Goal: Task Accomplishment & Management: Use online tool/utility

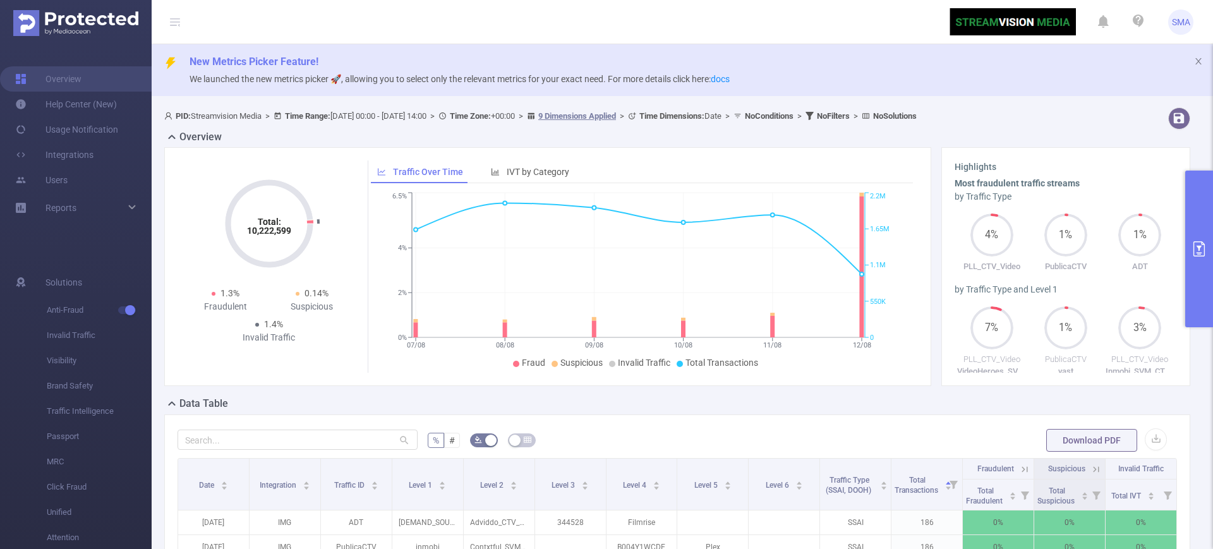
click at [1184, 283] on div "Overview Total: 10,222,599 Total: 10,222,599 1.3% Fraudulent 0.14% Suspicious 1…" at bounding box center [682, 263] width 1036 height 267
click at [1211, 270] on button "primary" at bounding box center [1199, 249] width 28 height 157
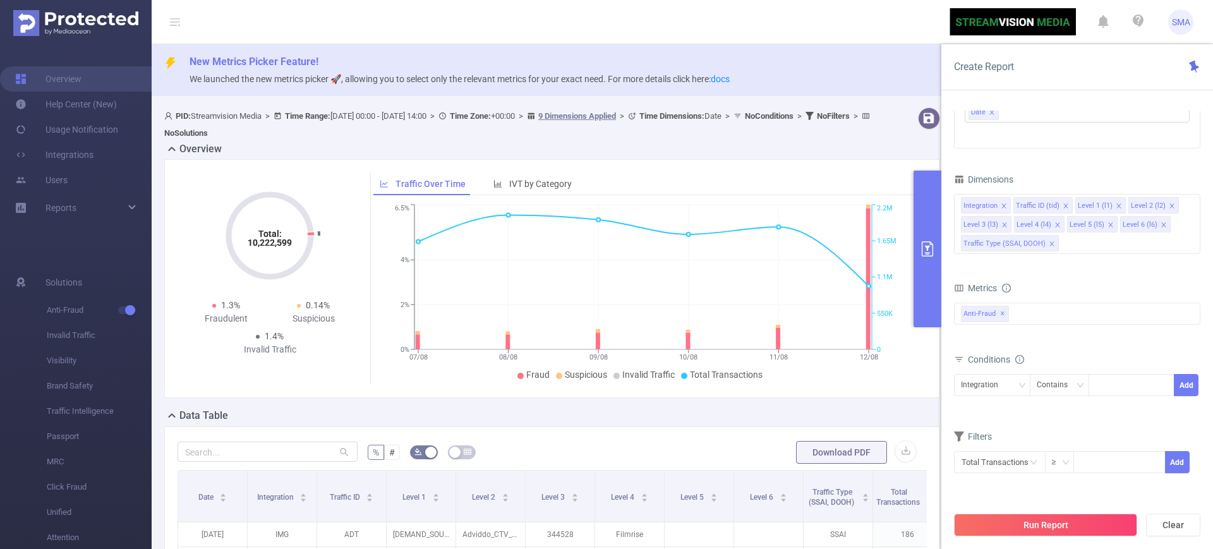
click at [1092, 429] on div "Filters" at bounding box center [1077, 438] width 246 height 21
click at [1037, 461] on icon "icon: close-circle" at bounding box center [1034, 463] width 8 height 8
click at [1036, 461] on icon "icon: down" at bounding box center [1033, 462] width 6 height 4
click at [1006, 349] on li "Total Transactions" at bounding box center [998, 347] width 88 height 20
click at [1091, 434] on div "Filters" at bounding box center [1077, 438] width 246 height 21
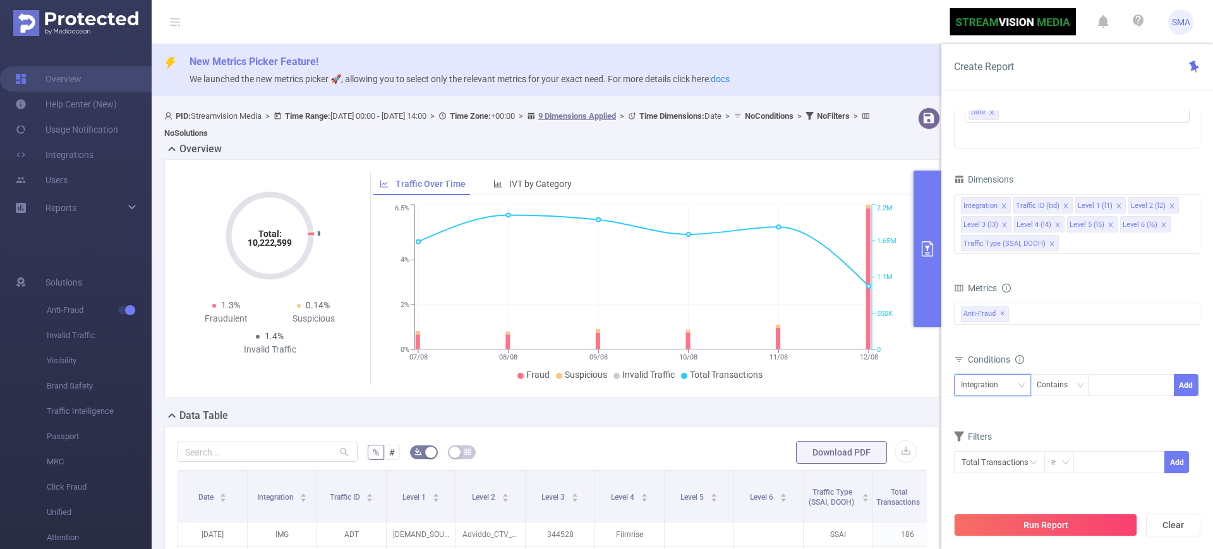
click at [970, 389] on div "Integration" at bounding box center [984, 385] width 46 height 21
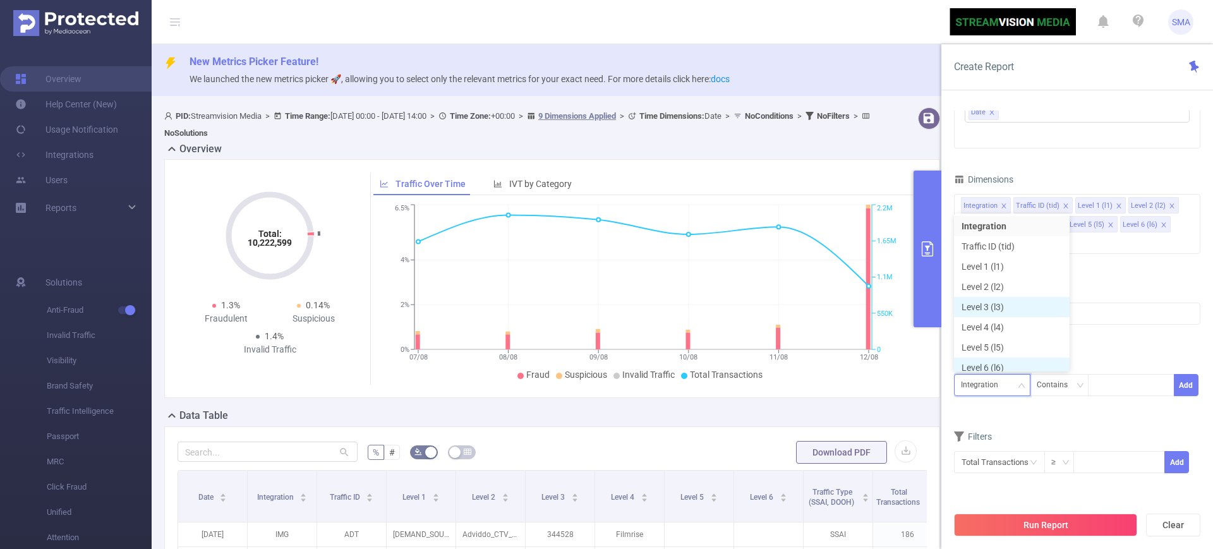
scroll to position [6, 0]
click at [989, 240] on li "Traffic ID (tid)" at bounding box center [1012, 240] width 116 height 20
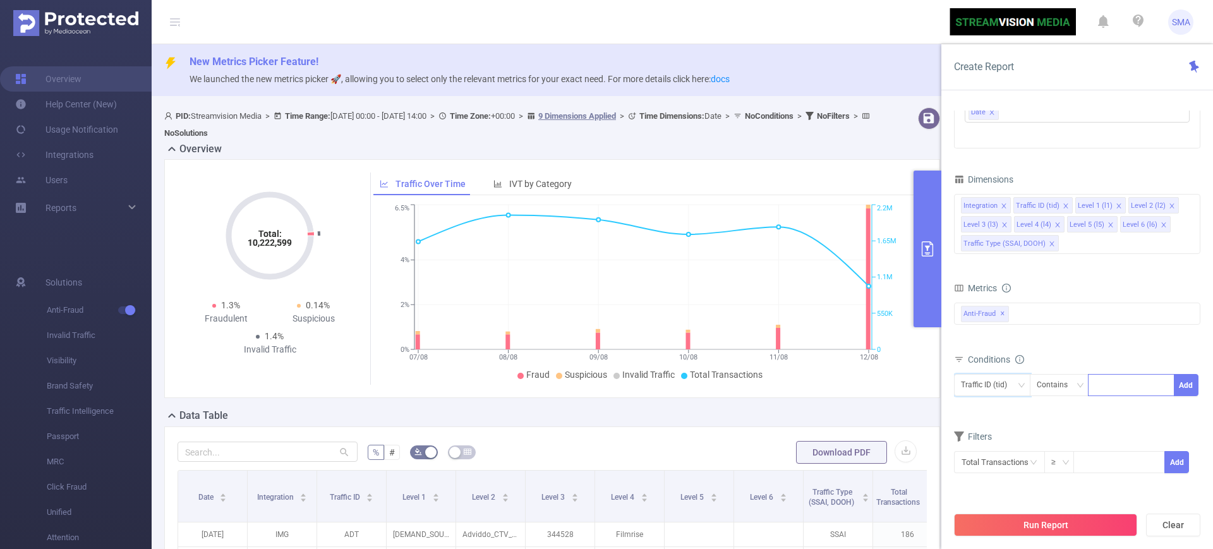
click at [1113, 387] on div at bounding box center [1131, 385] width 73 height 21
type input "adt"
click at [1109, 414] on li "adt" at bounding box center [1131, 411] width 87 height 20
click at [1193, 390] on button "Add" at bounding box center [1186, 385] width 25 height 22
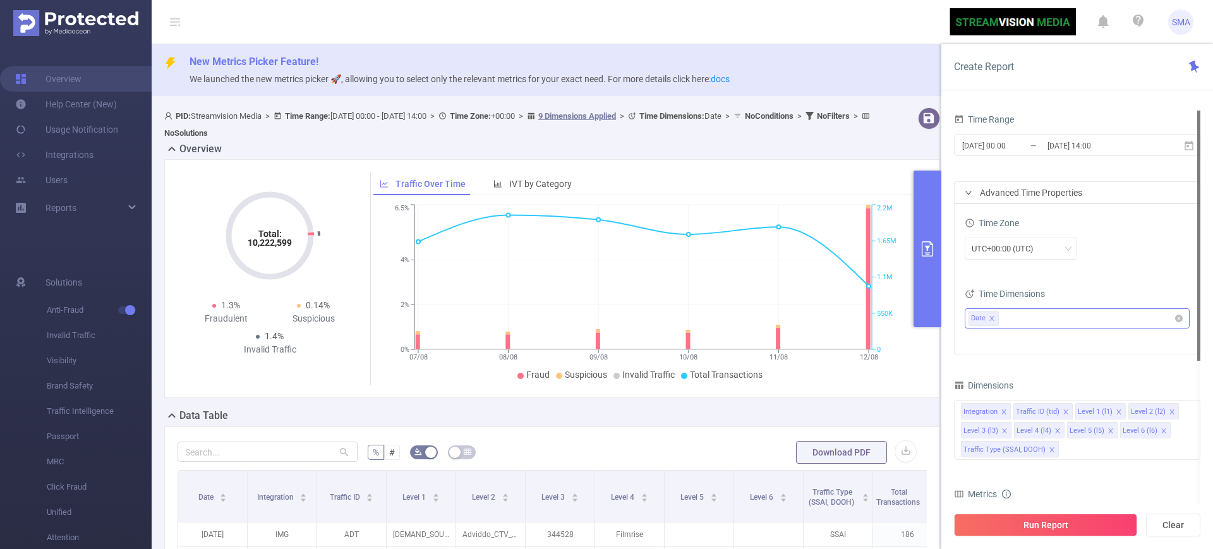
click at [994, 317] on icon "icon: close" at bounding box center [992, 318] width 6 height 6
click at [1083, 142] on input "[DATE] 14:00" at bounding box center [1097, 145] width 102 height 17
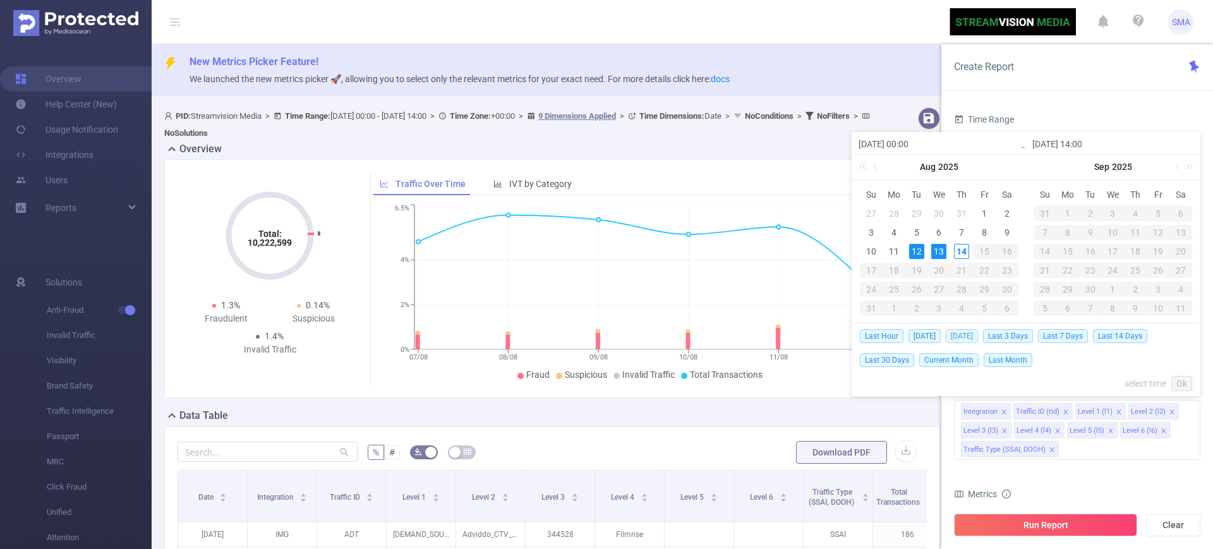
click at [960, 332] on span "[DATE]" at bounding box center [962, 336] width 32 height 14
type input "[DATE] 00:00"
type input "[DATE] 23:59"
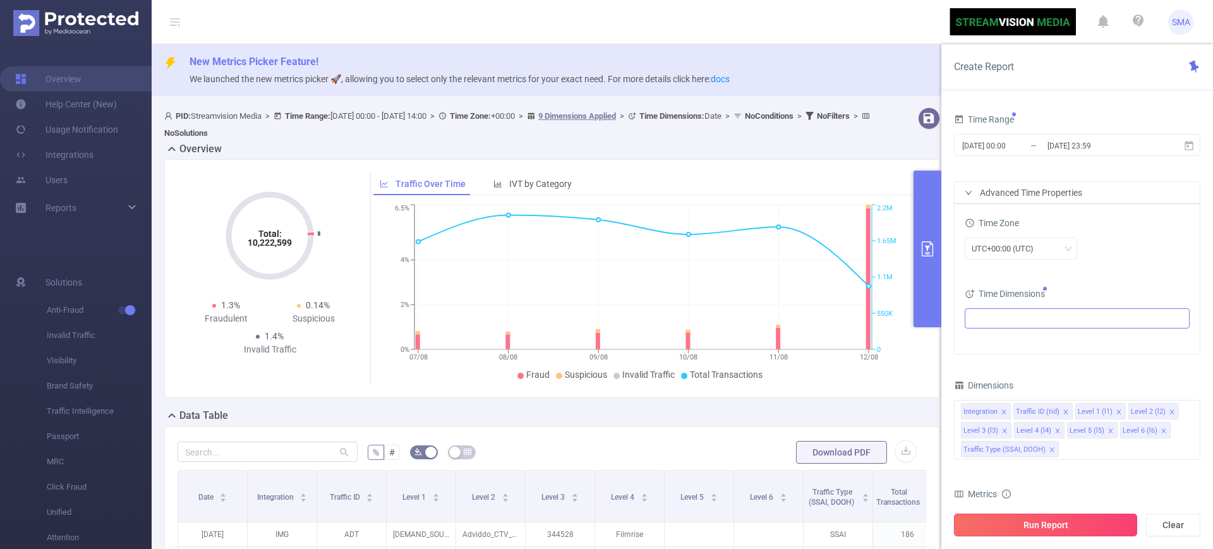
click at [1056, 526] on button "Run Report" at bounding box center [1045, 525] width 183 height 23
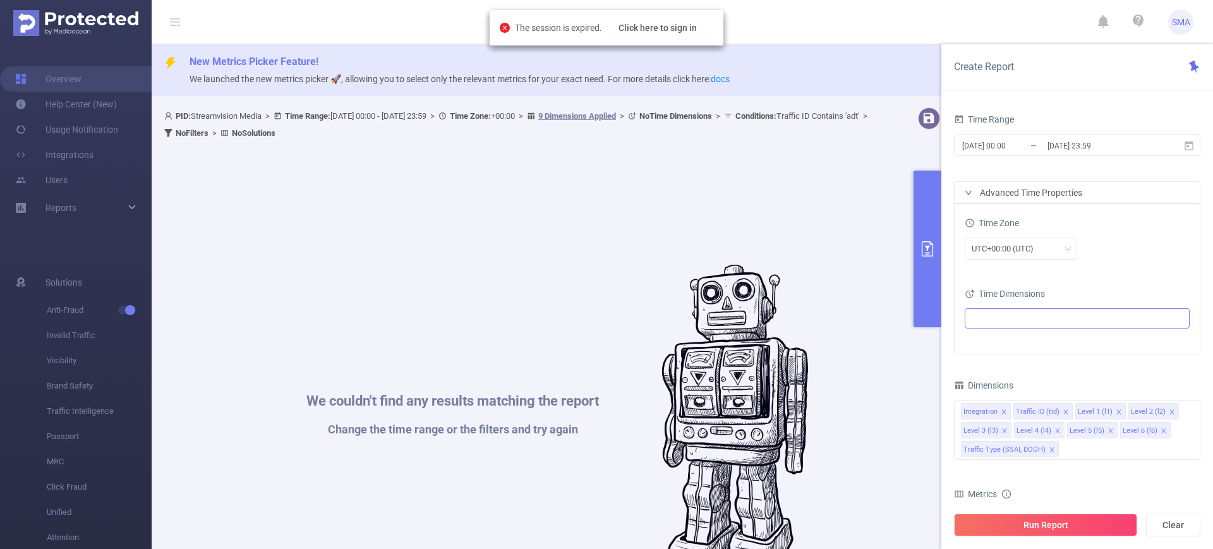
click at [1026, 511] on div "Run Report Clear" at bounding box center [1077, 525] width 272 height 48
click at [1027, 525] on button "Run Report" at bounding box center [1045, 525] width 183 height 23
click at [657, 27] on button "Click here to sign in" at bounding box center [657, 27] width 111 height 23
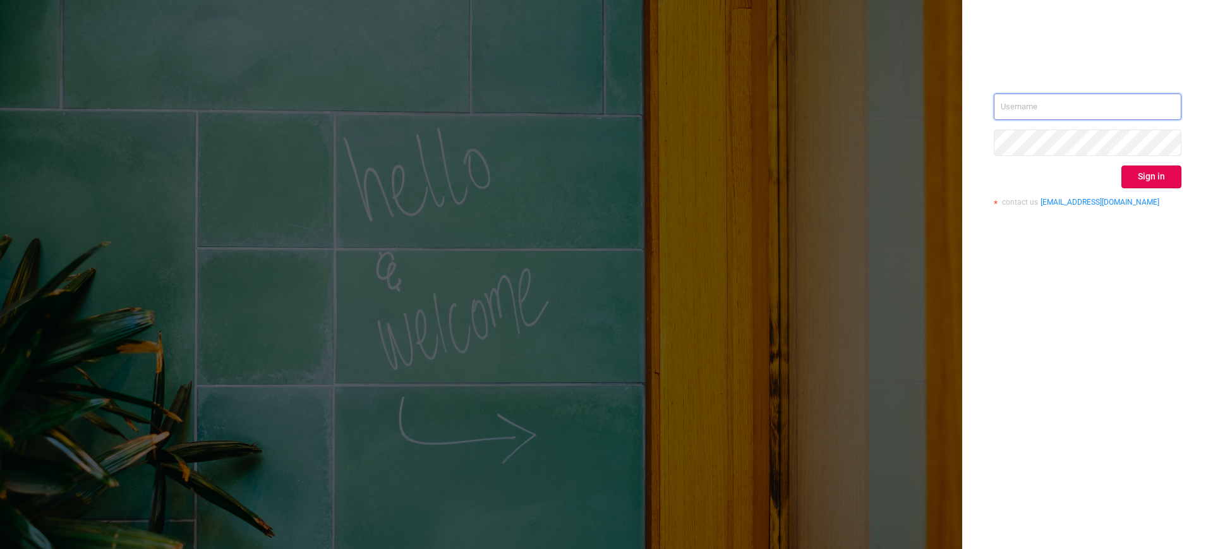
type input "[EMAIL_ADDRESS][DOMAIN_NAME]"
click at [1129, 172] on div "[EMAIL_ADDRESS][DOMAIN_NAME] Sign in contact us [EMAIL_ADDRESS][DOMAIN_NAME]" at bounding box center [1088, 155] width 188 height 123
click at [996, 325] on div "[EMAIL_ADDRESS][DOMAIN_NAME] Sign in contact us [EMAIL_ADDRESS][DOMAIN_NAME]" at bounding box center [1087, 274] width 251 height 549
click at [1186, 162] on div "[EMAIL_ADDRESS][DOMAIN_NAME] Sign in contact us [EMAIL_ADDRESS][DOMAIN_NAME]" at bounding box center [1087, 274] width 251 height 549
click at [1171, 172] on button "Sign in" at bounding box center [1151, 177] width 60 height 23
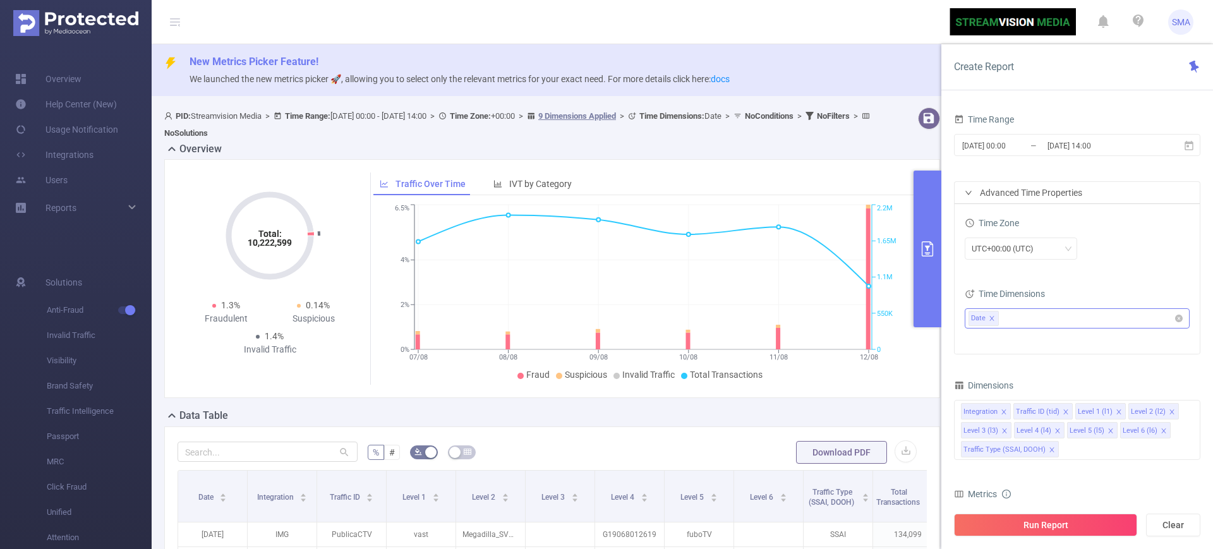
click at [989, 313] on span at bounding box center [992, 318] width 6 height 11
click at [1146, 246] on div "UTC+00:00 (UTC)" at bounding box center [1077, 249] width 225 height 22
click at [1063, 194] on div "Advanced Time Properties" at bounding box center [1077, 192] width 245 height 21
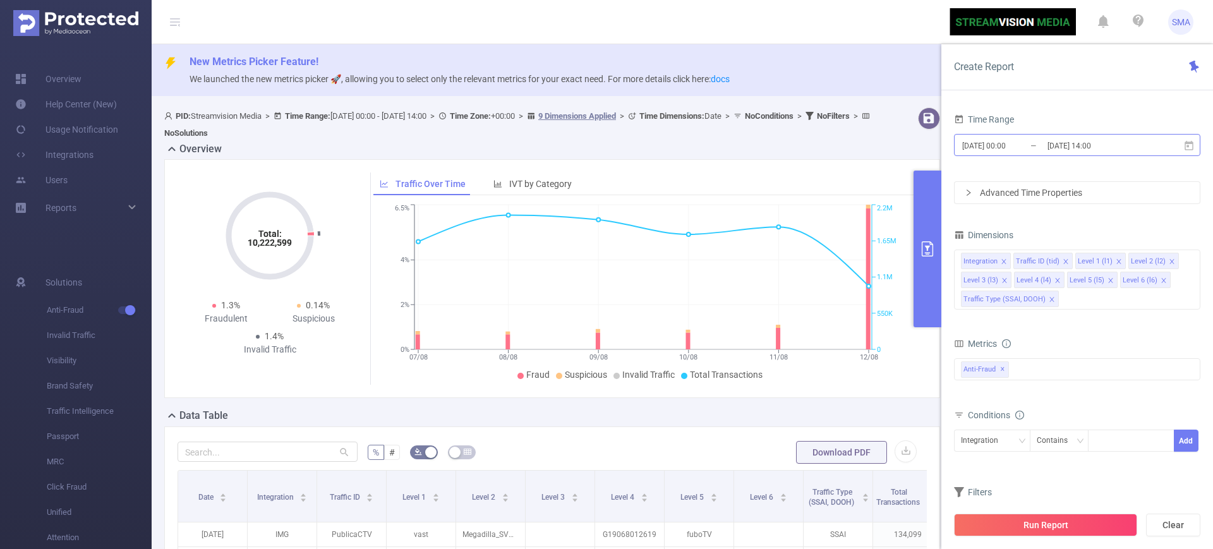
click at [1118, 143] on input "[DATE] 14:00" at bounding box center [1097, 145] width 102 height 17
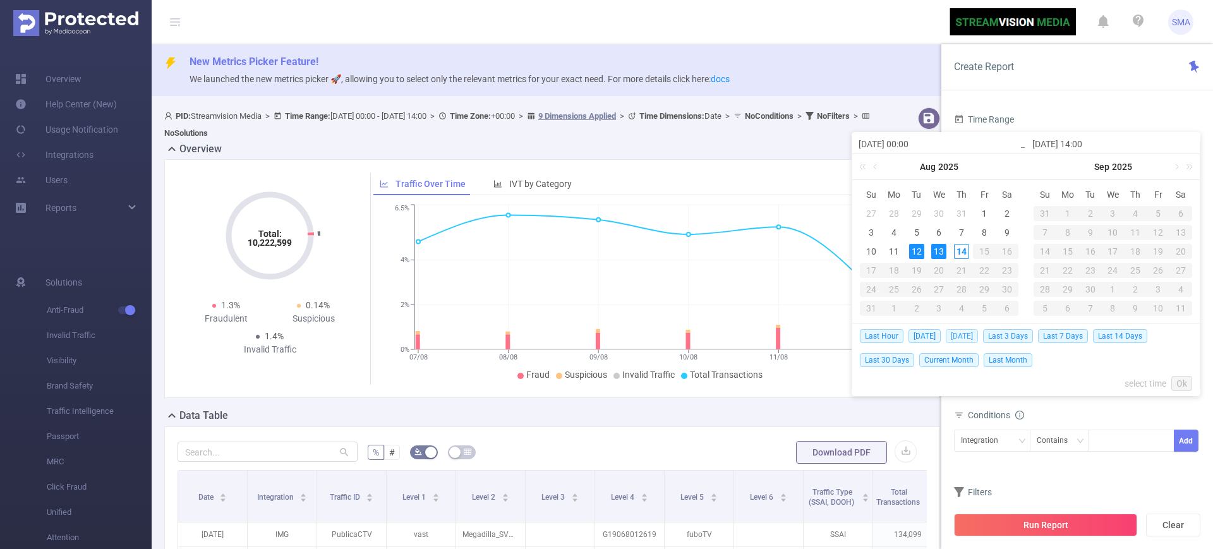
click at [955, 336] on span "[DATE]" at bounding box center [962, 336] width 32 height 14
type input "[DATE] 00:00"
type input "[DATE] 23:59"
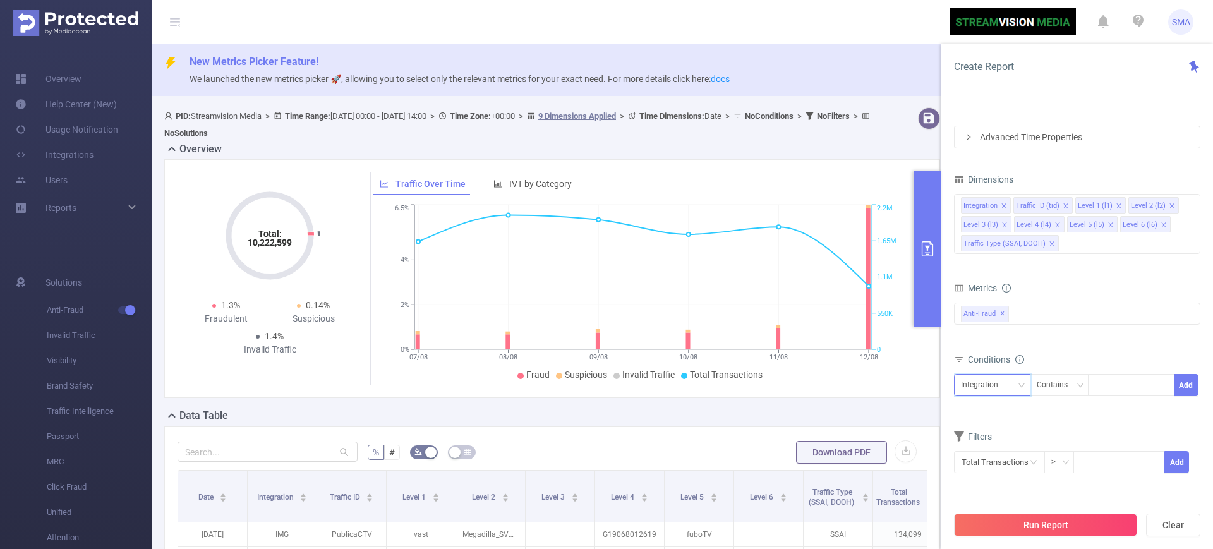
click at [991, 387] on div "Integration" at bounding box center [984, 385] width 46 height 21
click at [981, 250] on li "Traffic ID (tid)" at bounding box center [1012, 246] width 116 height 20
click at [1121, 383] on div at bounding box center [1131, 385] width 73 height 21
type input "ADT"
click at [1120, 412] on li "ADT" at bounding box center [1131, 411] width 87 height 20
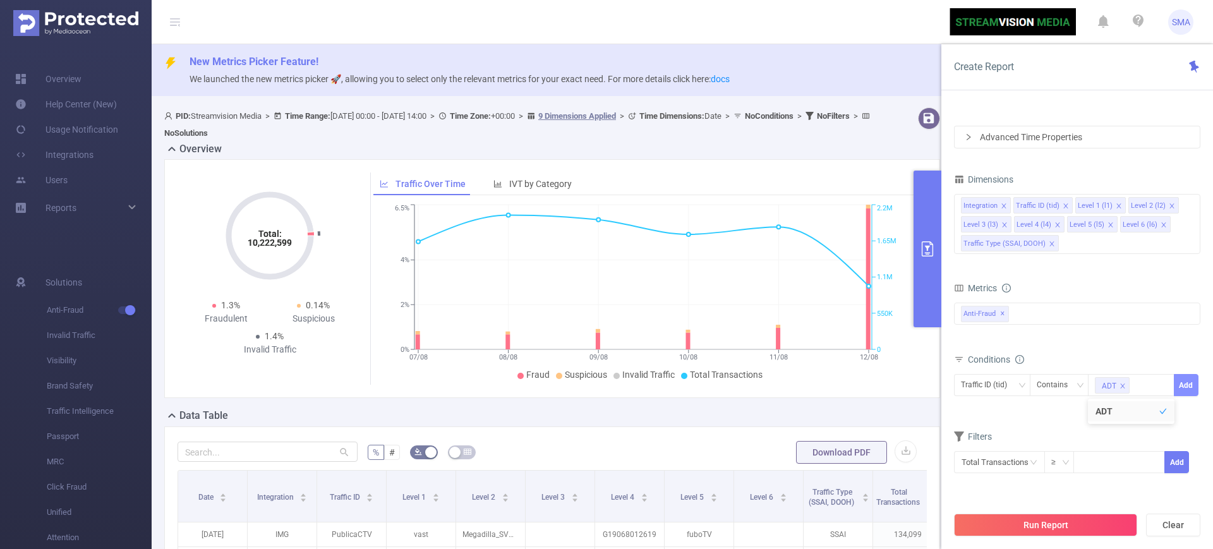
click at [1190, 385] on button "Add" at bounding box center [1186, 385] width 25 height 22
click at [1051, 533] on button "Run Report" at bounding box center [1045, 525] width 183 height 23
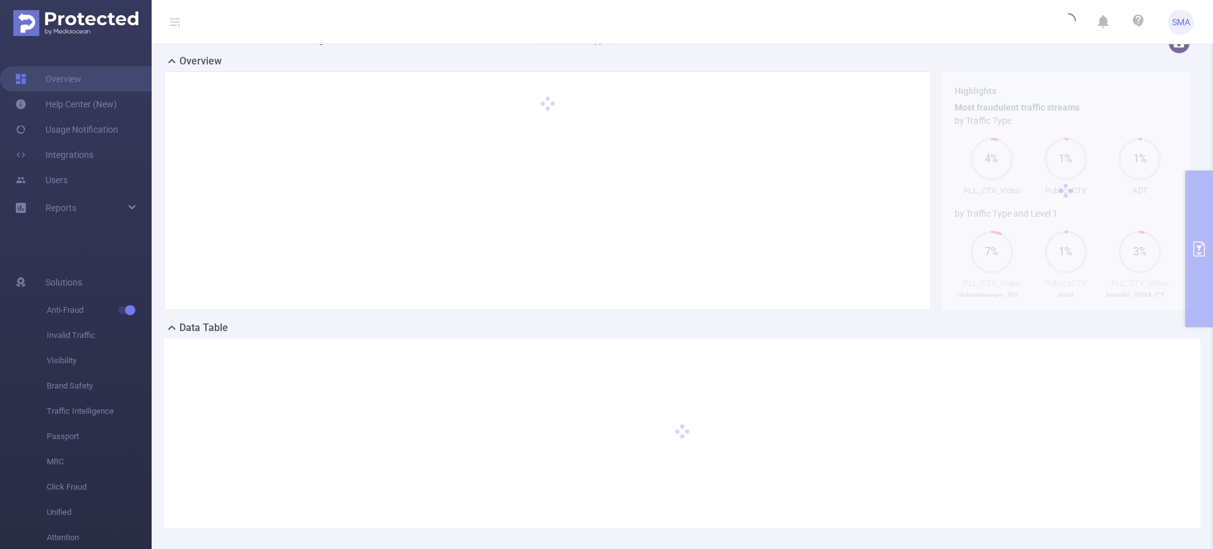
scroll to position [134, 0]
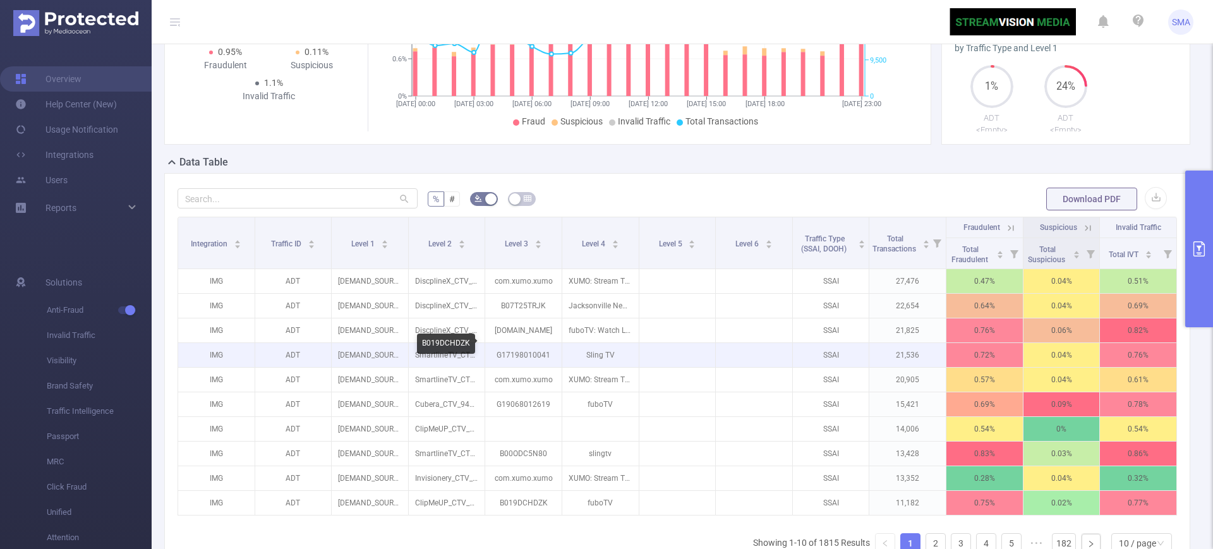
scroll to position [240, 0]
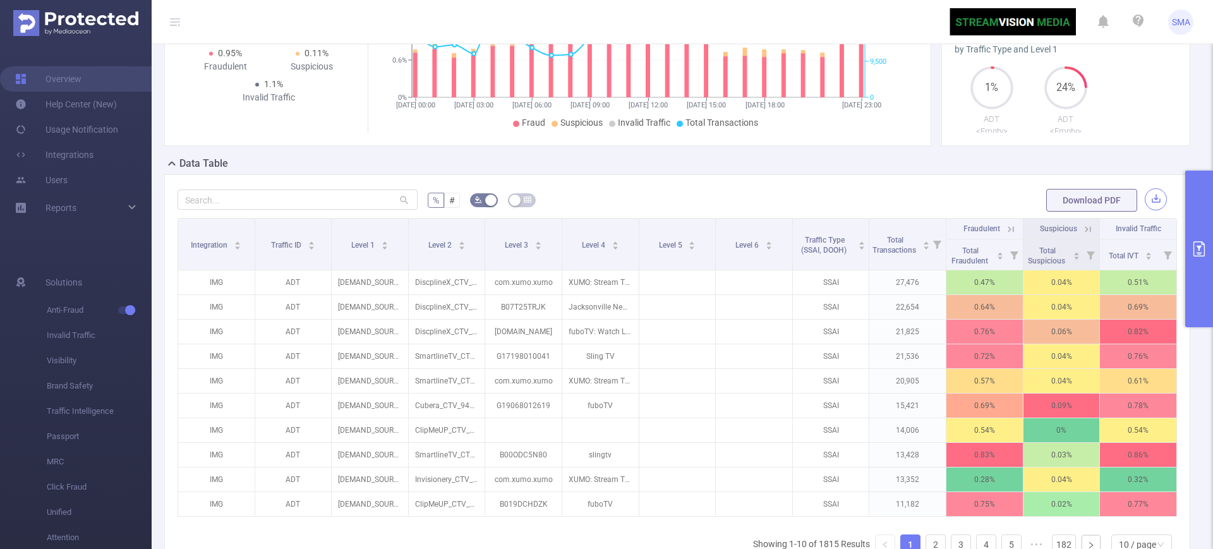
click at [1148, 191] on button "button" at bounding box center [1156, 199] width 22 height 22
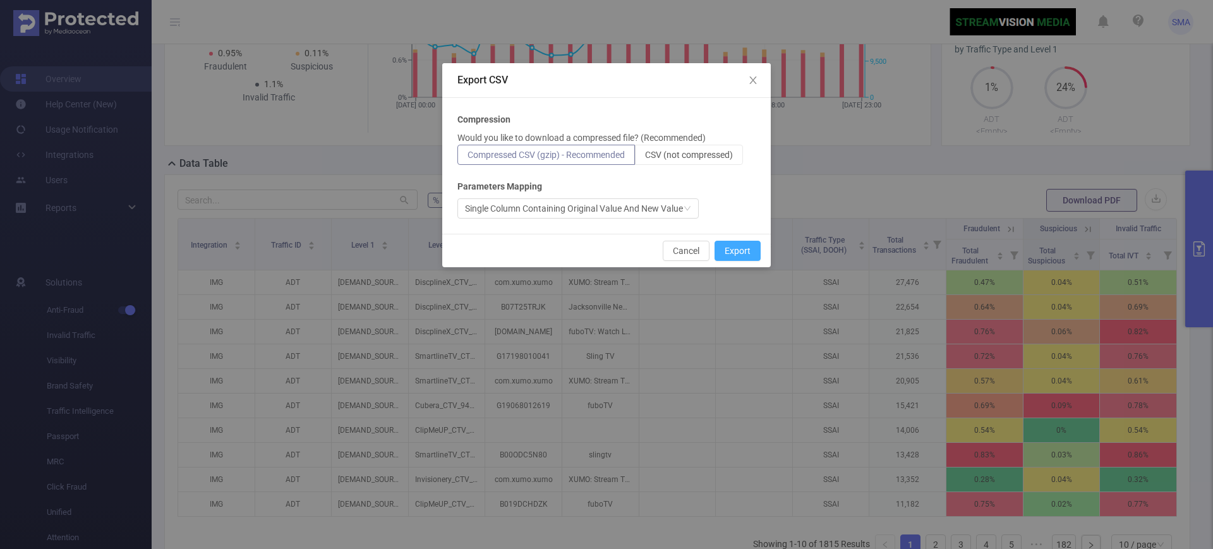
click at [741, 253] on button "Export" at bounding box center [738, 251] width 46 height 20
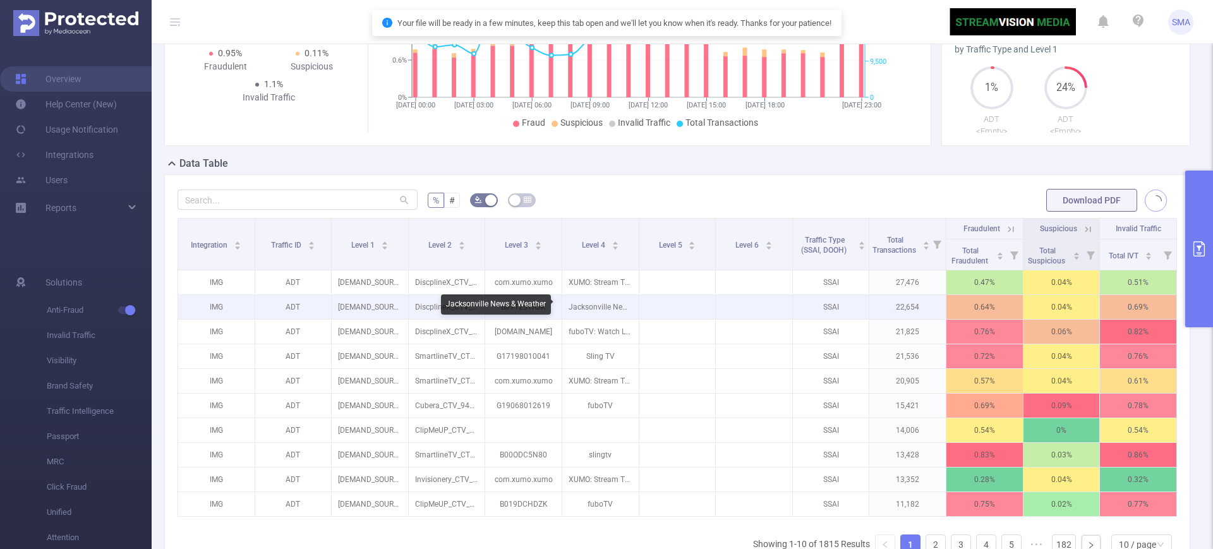
scroll to position [0, 0]
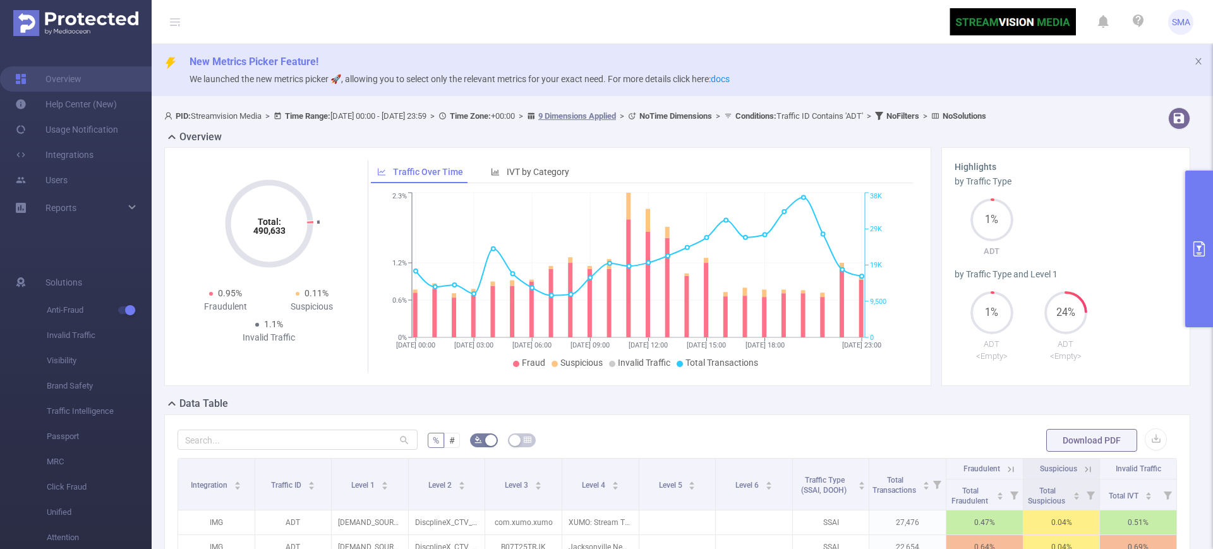
click at [1202, 287] on button "primary" at bounding box center [1199, 249] width 28 height 157
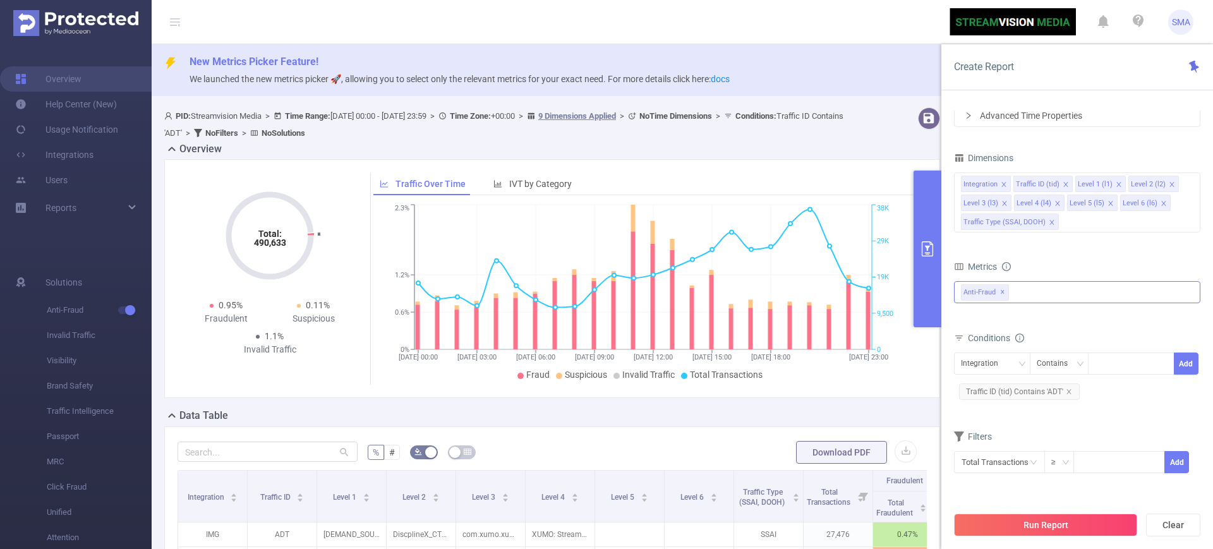
click at [1025, 297] on div "Anti-Fraud ✕" at bounding box center [1077, 292] width 246 height 22
click at [974, 323] on span at bounding box center [975, 320] width 10 height 10
click at [1089, 253] on form "Dimensions Integration Traffic ID (tid) Level 1 (l1) Level 2 (l2) Level 3 (l3) …" at bounding box center [1077, 319] width 246 height 341
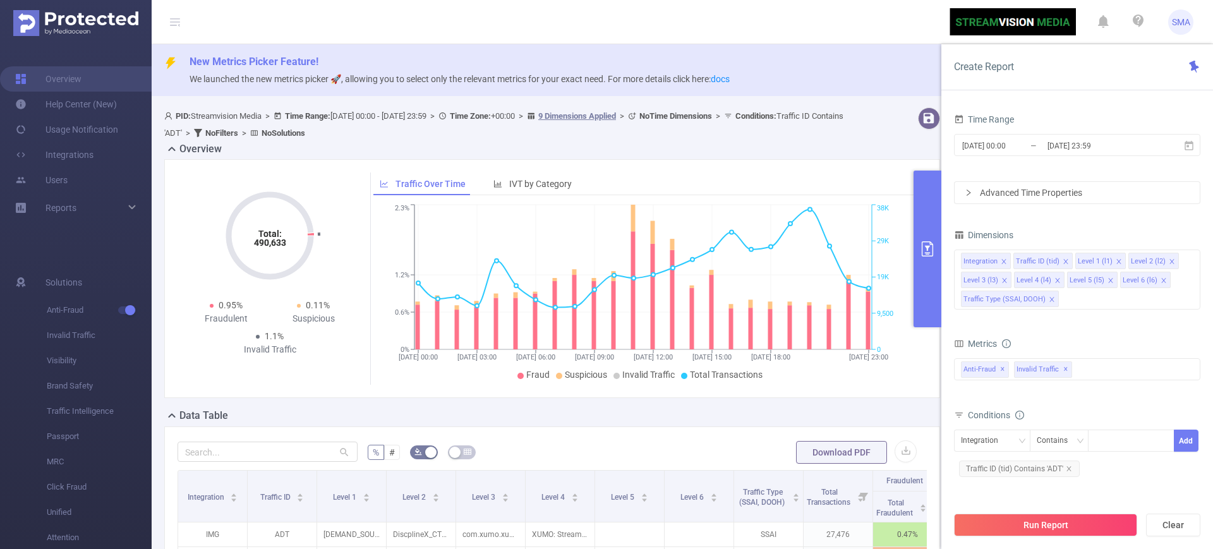
click at [885, 69] on div "New Metrics Picker Feature! We launched the new metrics picker 🚀, allowing you …" at bounding box center [682, 70] width 1061 height 52
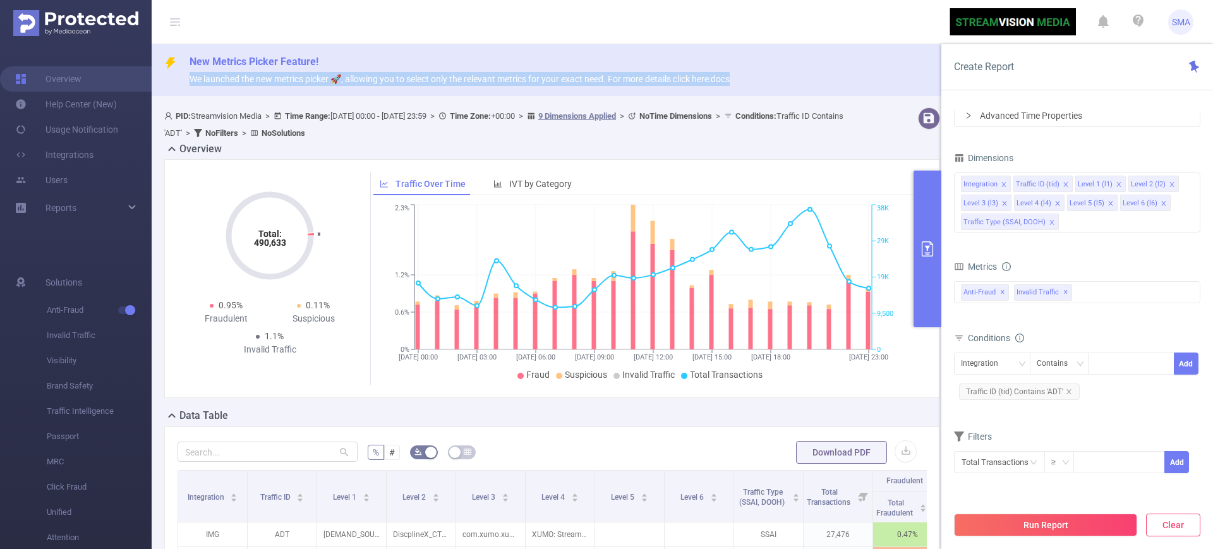
click at [1184, 528] on button "Clear" at bounding box center [1173, 525] width 54 height 23
type input "[DATE] 14:00"
type input "[DATE] 14:59"
